Goal: Navigation & Orientation: Find specific page/section

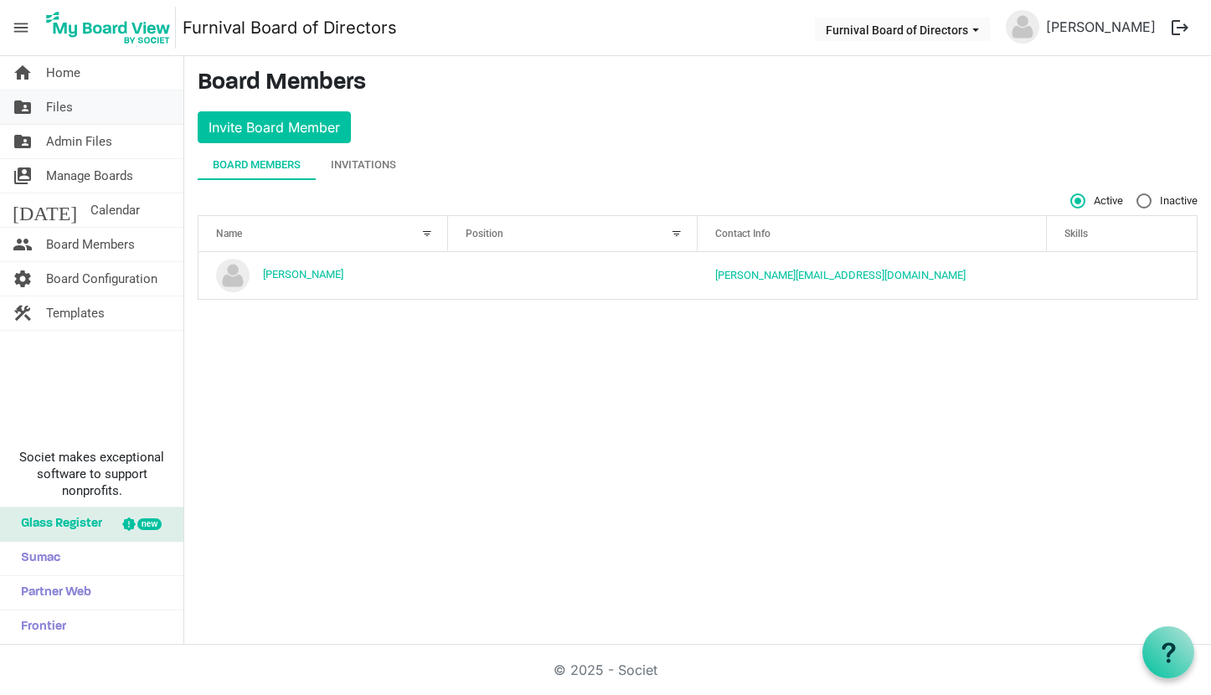
click at [52, 97] on span "Files" at bounding box center [59, 107] width 27 height 34
